Goal: Task Accomplishment & Management: Use online tool/utility

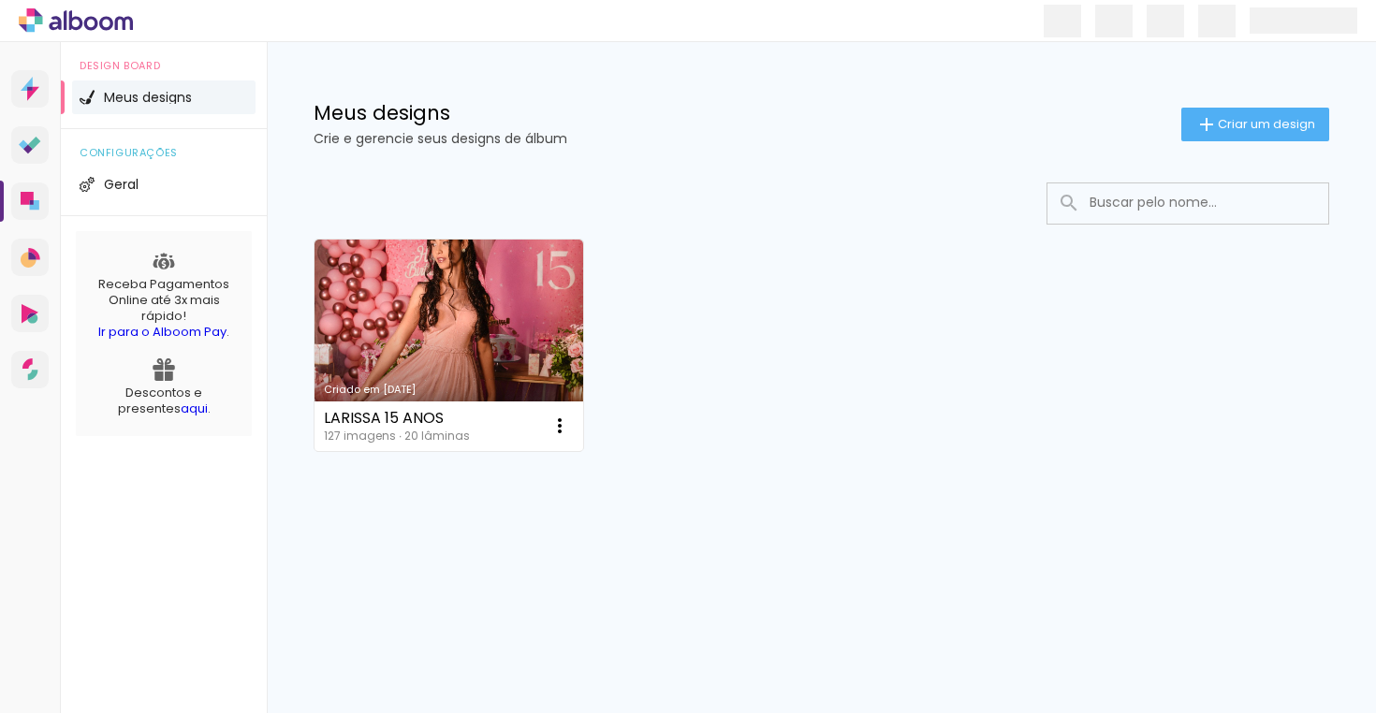
click at [956, 195] on div at bounding box center [821, 204] width 1015 height 42
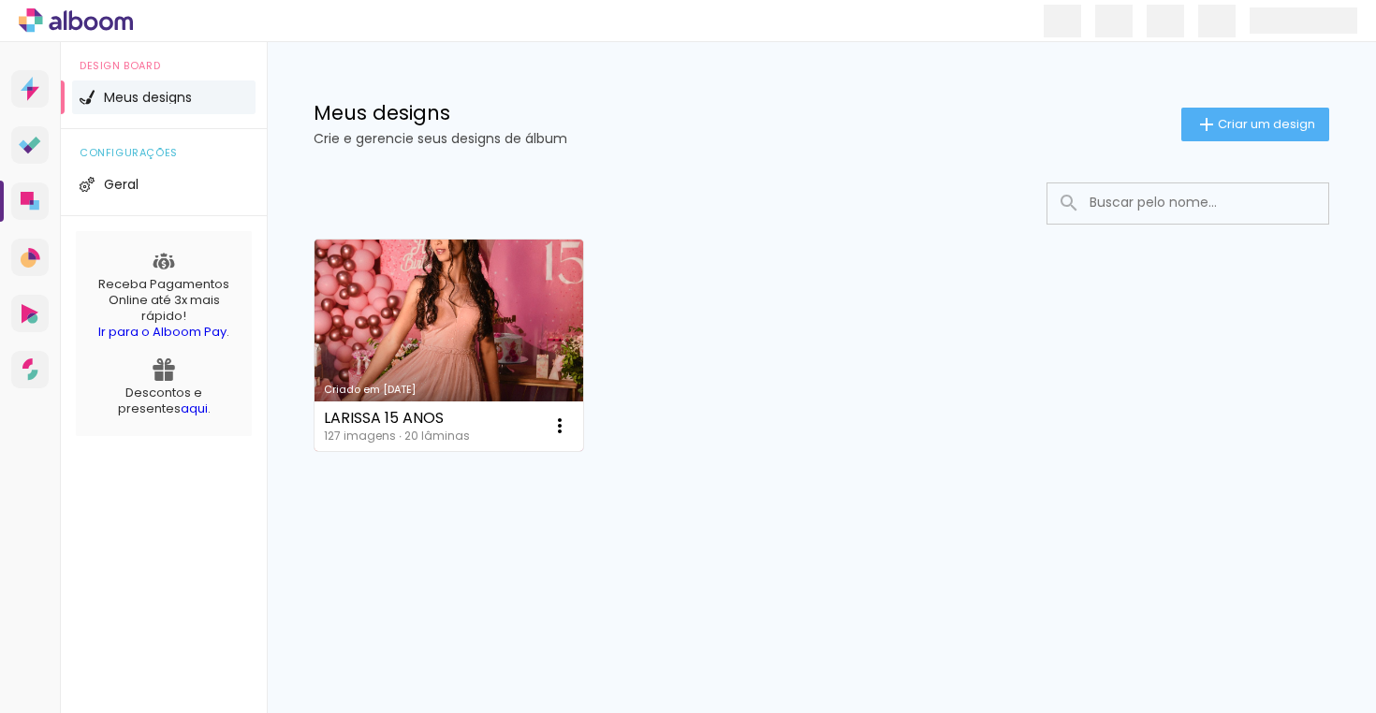
click at [476, 305] on link "Criado em 17/08/25" at bounding box center [448, 346] width 269 height 212
click at [405, 411] on div "LARISSA 15 ANOS" at bounding box center [397, 418] width 146 height 15
click at [402, 310] on link "Criado em 17/08/25" at bounding box center [448, 346] width 269 height 212
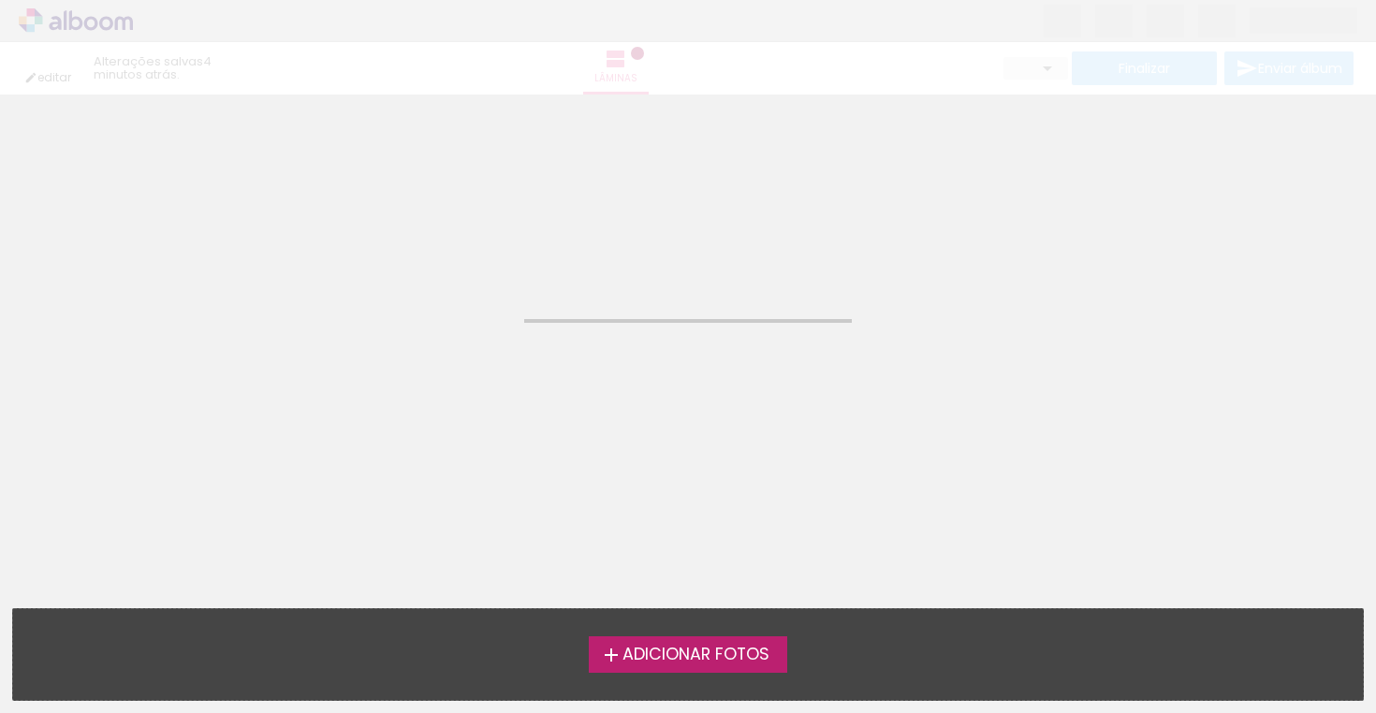
click at [402, 311] on neon-animated-pages "Confirmar Cancelar" at bounding box center [688, 404] width 1376 height 619
click at [635, 662] on span "Adicionar Fotos" at bounding box center [695, 655] width 147 height 17
click at [0, 0] on input "file" at bounding box center [0, 0] width 0 height 0
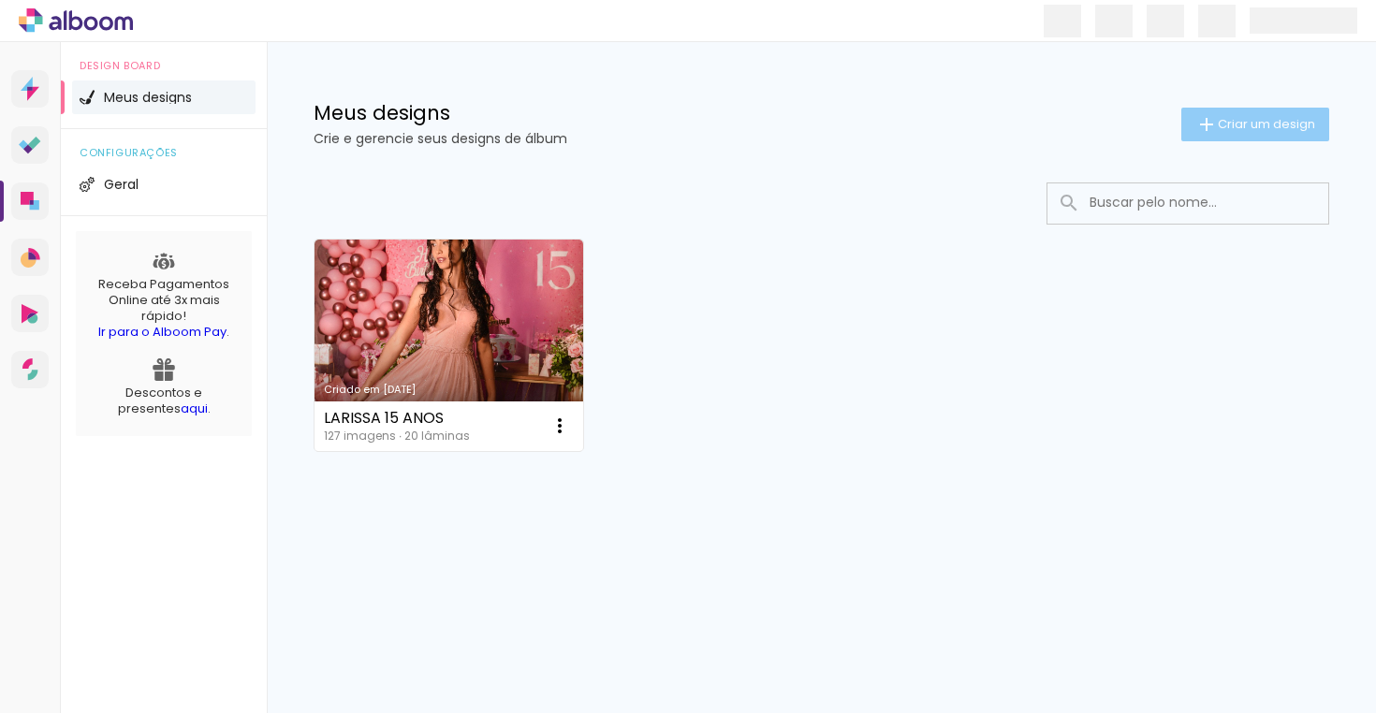
click at [1266, 128] on span "Criar um design" at bounding box center [1266, 124] width 97 height 12
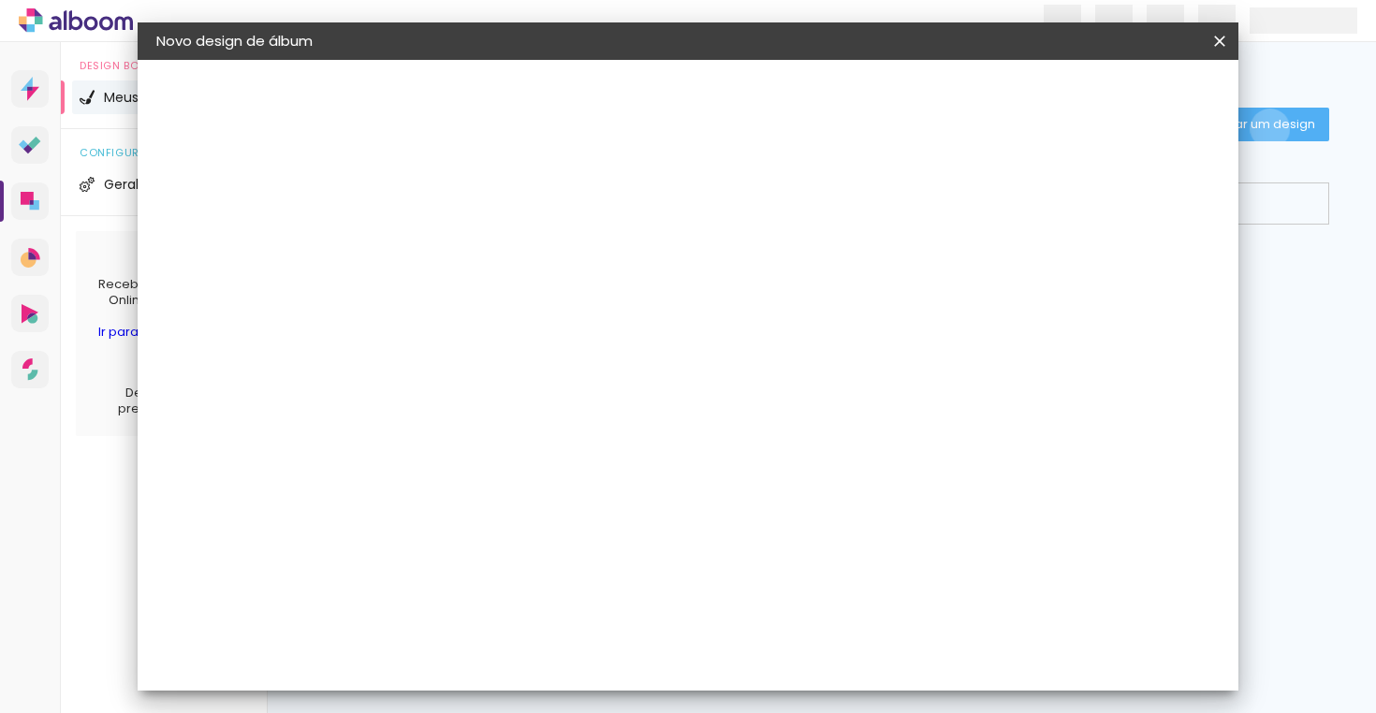
click at [196, 139] on iron-pages "Preenchendo título..." at bounding box center [258, 138] width 205 height 37
click at [255, 138] on iron-pages "Preenchendo título..." at bounding box center [258, 138] width 205 height 37
click at [213, 139] on iron-pages "Preenchendo título..." at bounding box center [258, 138] width 205 height 37
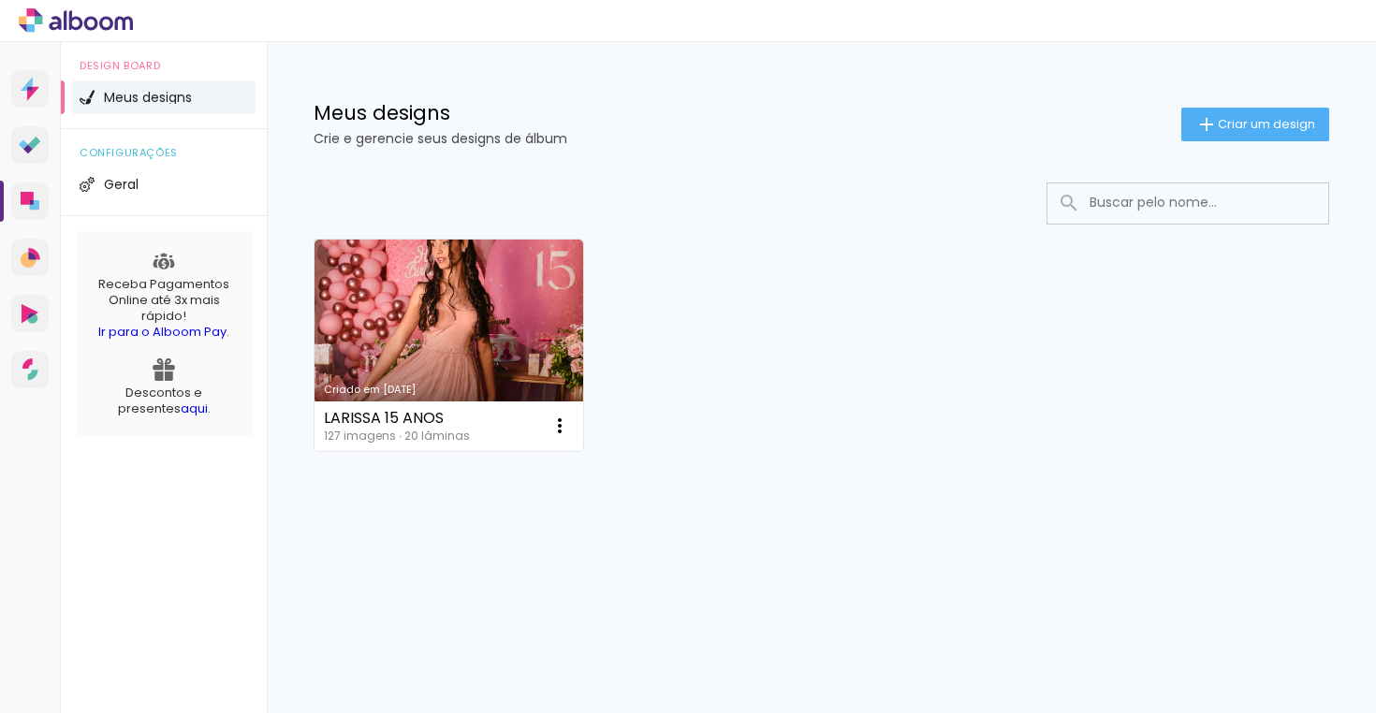
click at [460, 348] on link "Criado em [DATE]" at bounding box center [448, 346] width 269 height 212
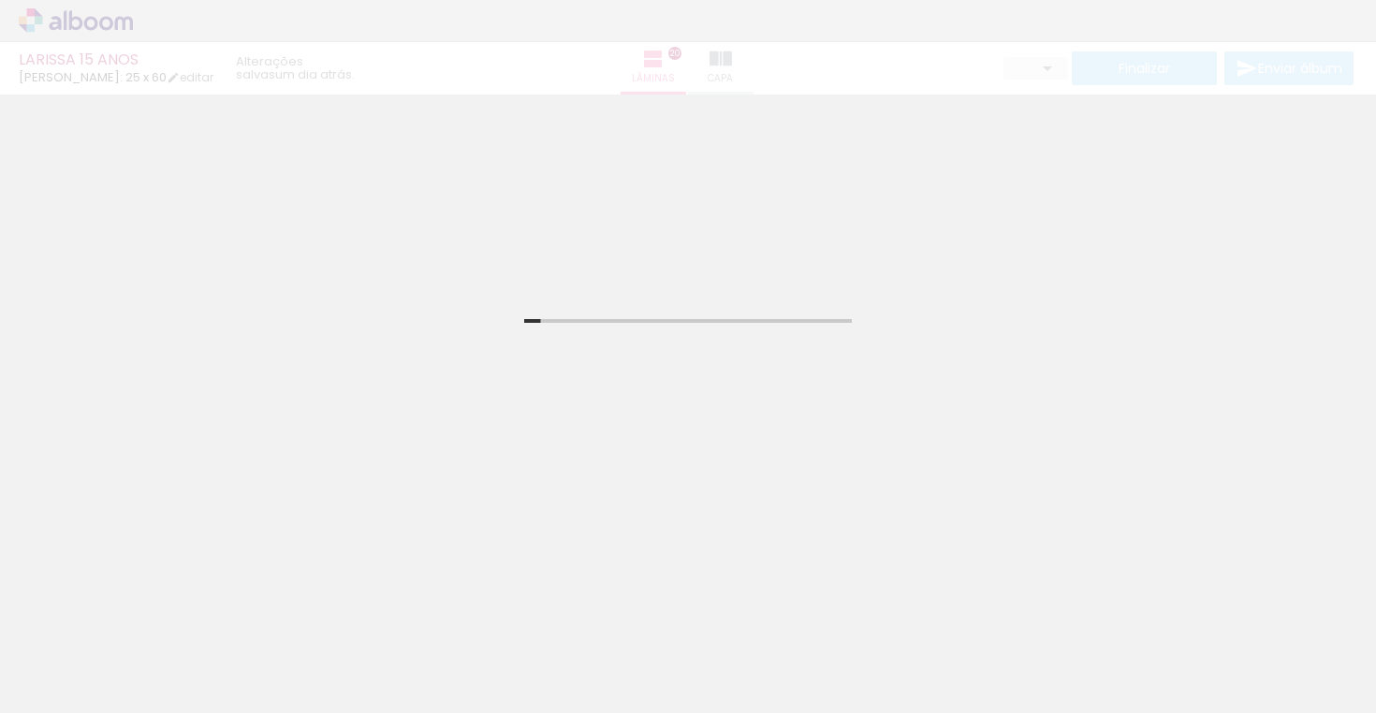
click at [153, 656] on iron-horizontal-list at bounding box center [134, 654] width 37 height 117
